Goal: Find specific page/section: Find specific page/section

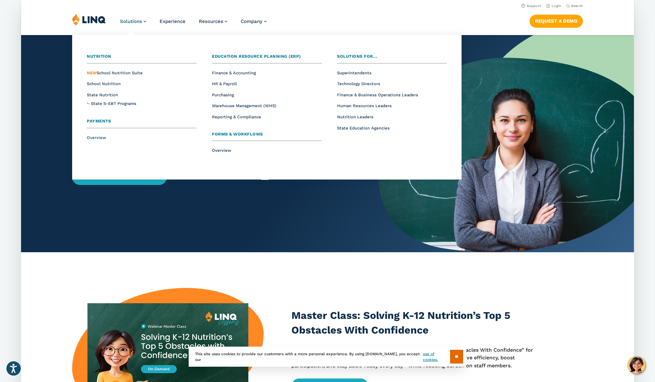
click at [100, 137] on span "Overview" at bounding box center [96, 137] width 19 height 5
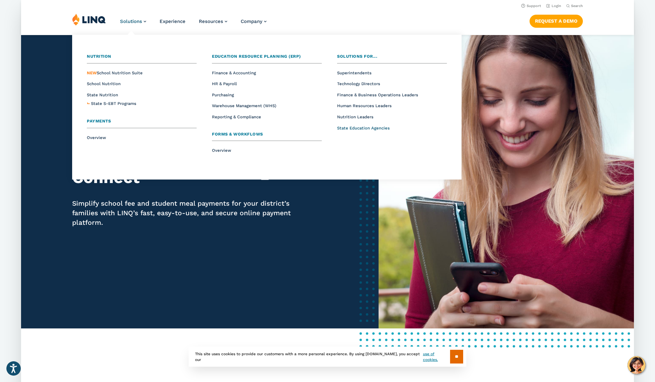
click at [364, 128] on span "State Education Agencies" at bounding box center [363, 128] width 53 height 5
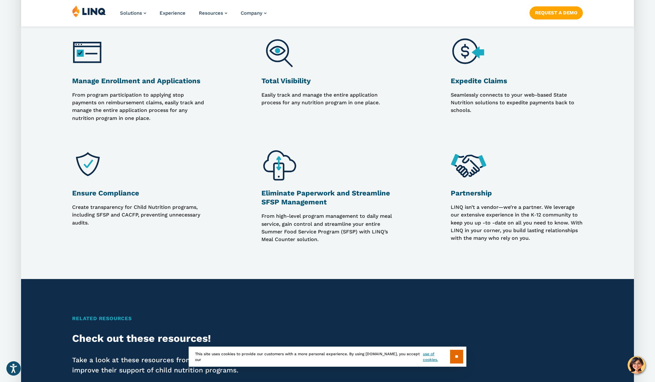
scroll to position [511, 0]
